Goal: Transaction & Acquisition: Obtain resource

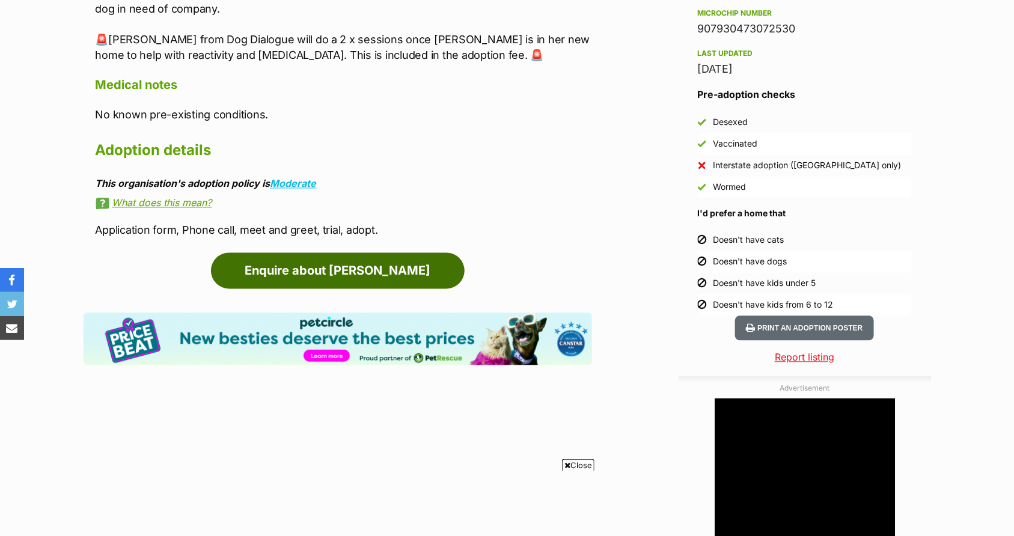
click at [299, 267] on link "Enquire about Zara" at bounding box center [338, 271] width 254 height 36
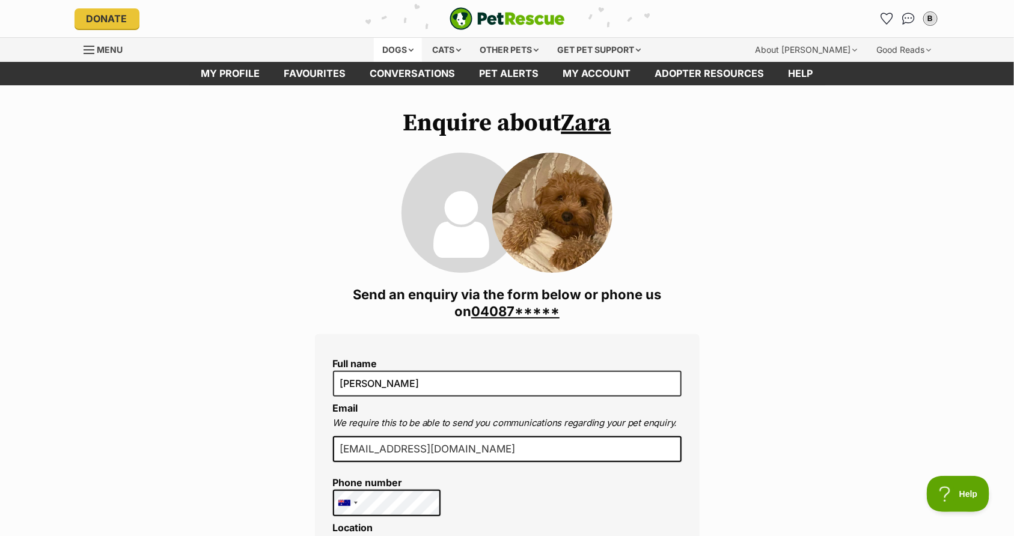
click at [406, 53] on div "Dogs" at bounding box center [398, 50] width 48 height 24
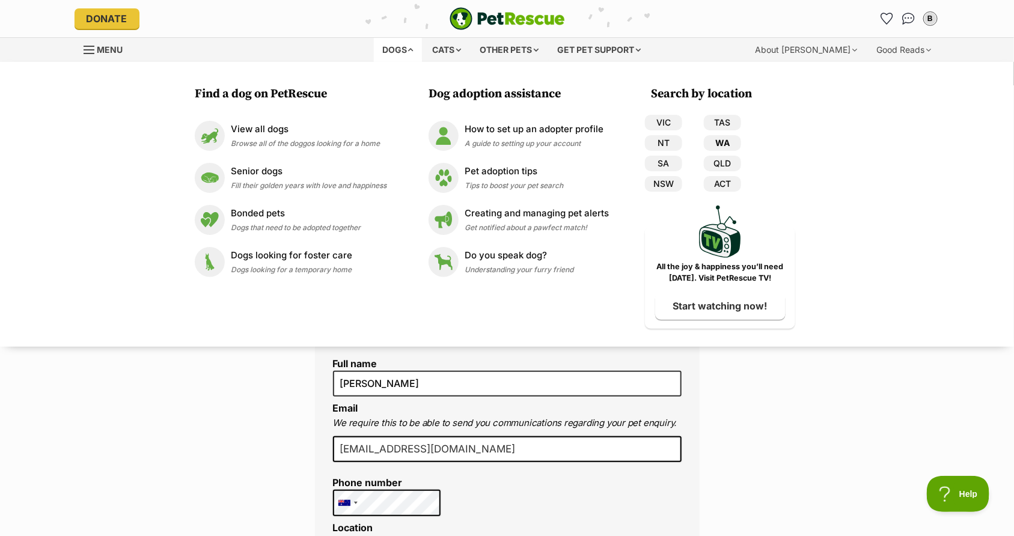
click at [725, 141] on link "WA" at bounding box center [722, 143] width 37 height 16
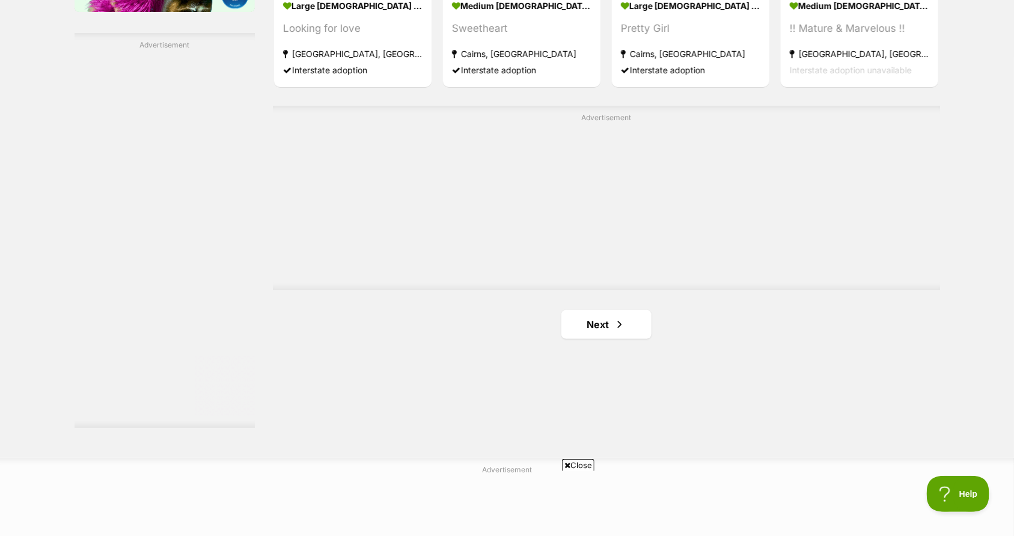
scroll to position [2083, 0]
click at [612, 315] on link "Next" at bounding box center [606, 322] width 90 height 29
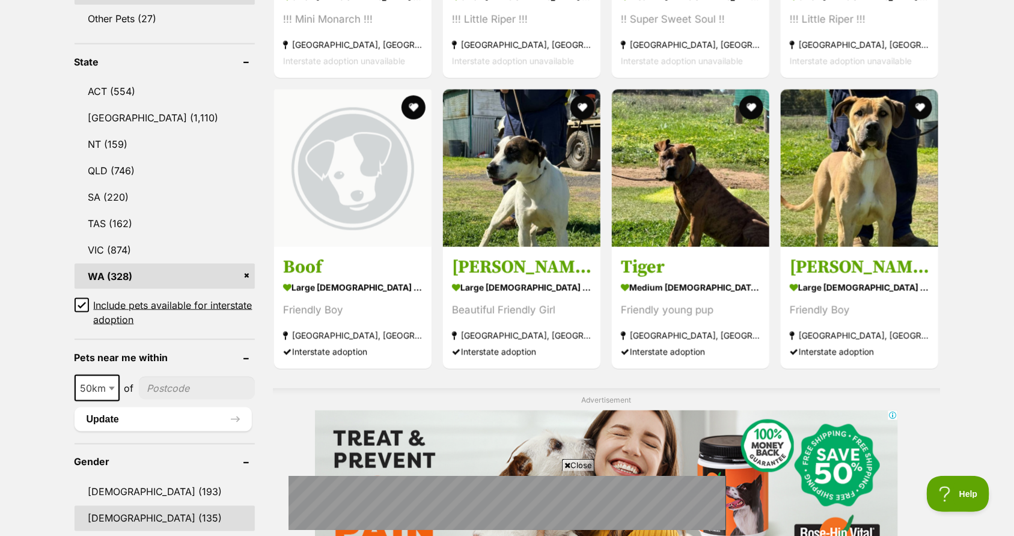
scroll to position [464, 0]
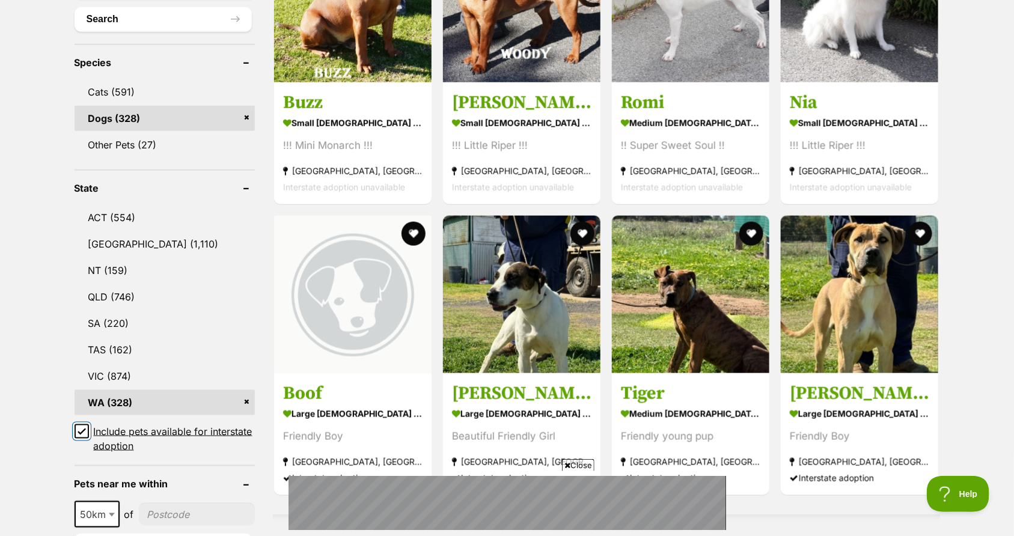
click at [86, 433] on input "Include pets available for interstate adoption" at bounding box center [82, 431] width 14 height 14
